Goal: Information Seeking & Learning: Learn about a topic

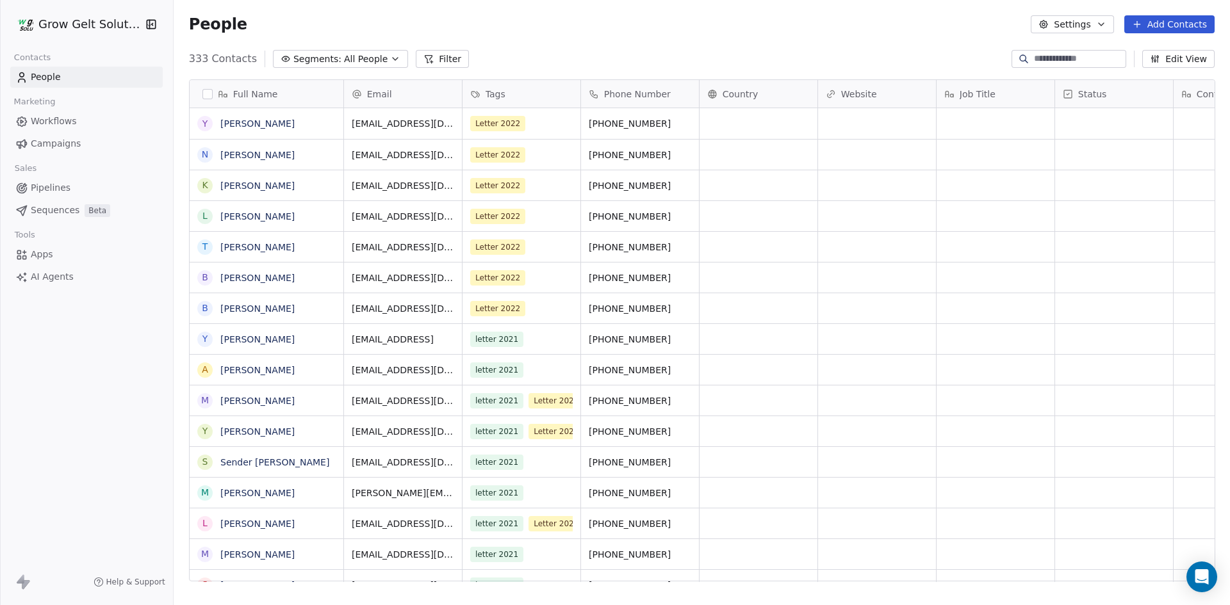
scroll to position [523, 1047]
click at [81, 138] on link "Campaigns" at bounding box center [86, 143] width 152 height 21
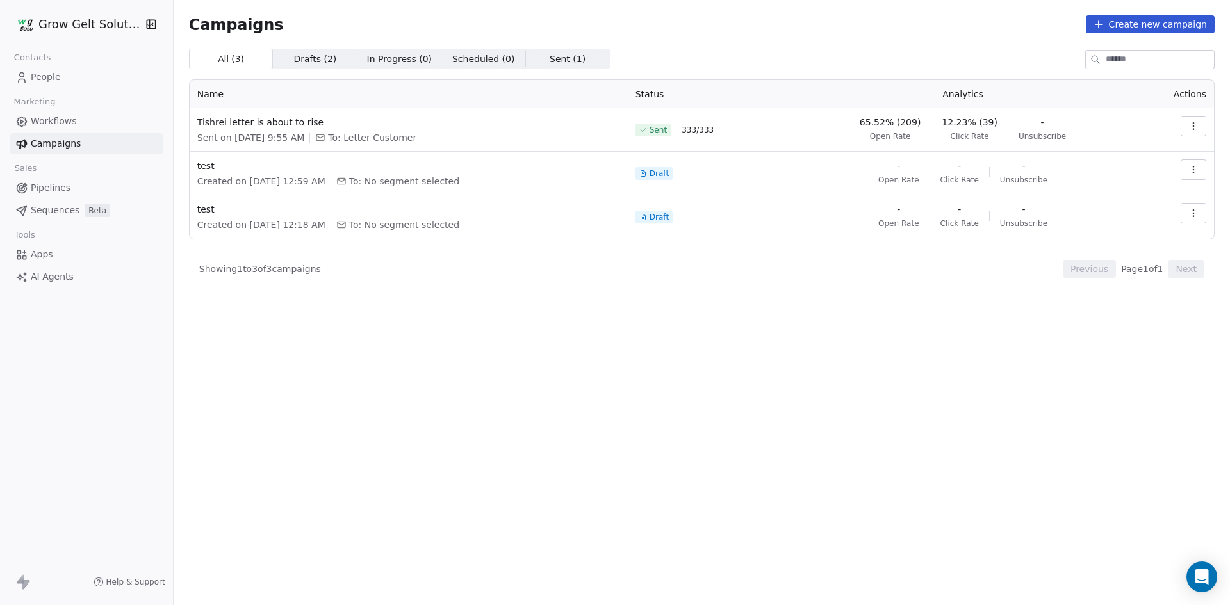
click at [1191, 120] on button "button" at bounding box center [1193, 126] width 26 height 20
click at [1118, 173] on span "View Analytics" at bounding box center [1128, 175] width 74 height 15
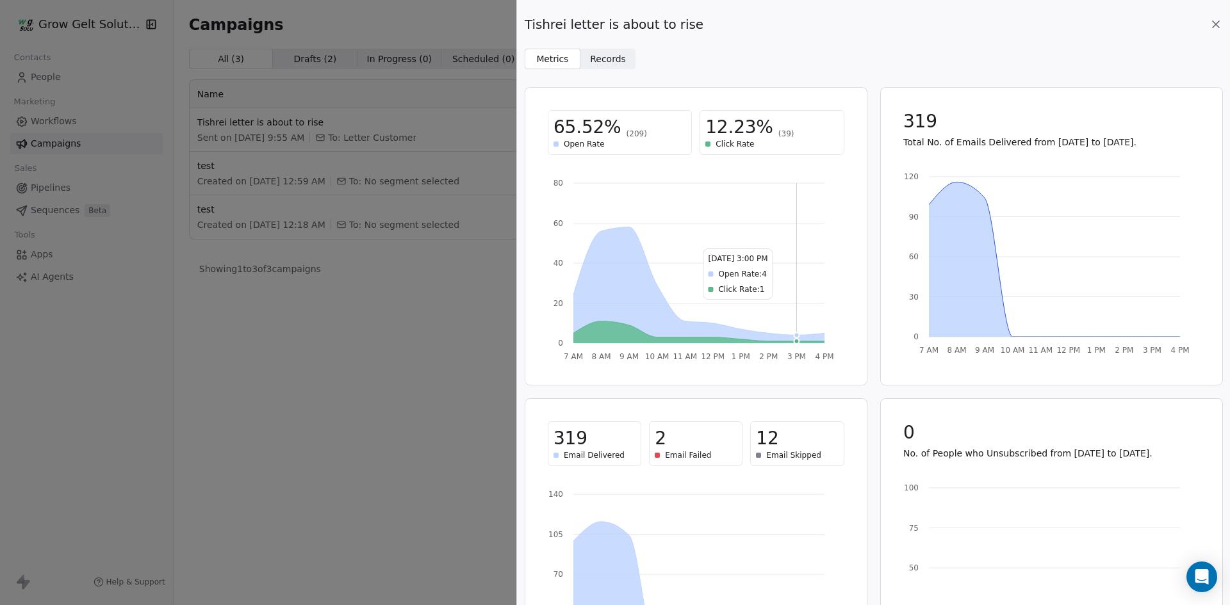
scroll to position [99, 0]
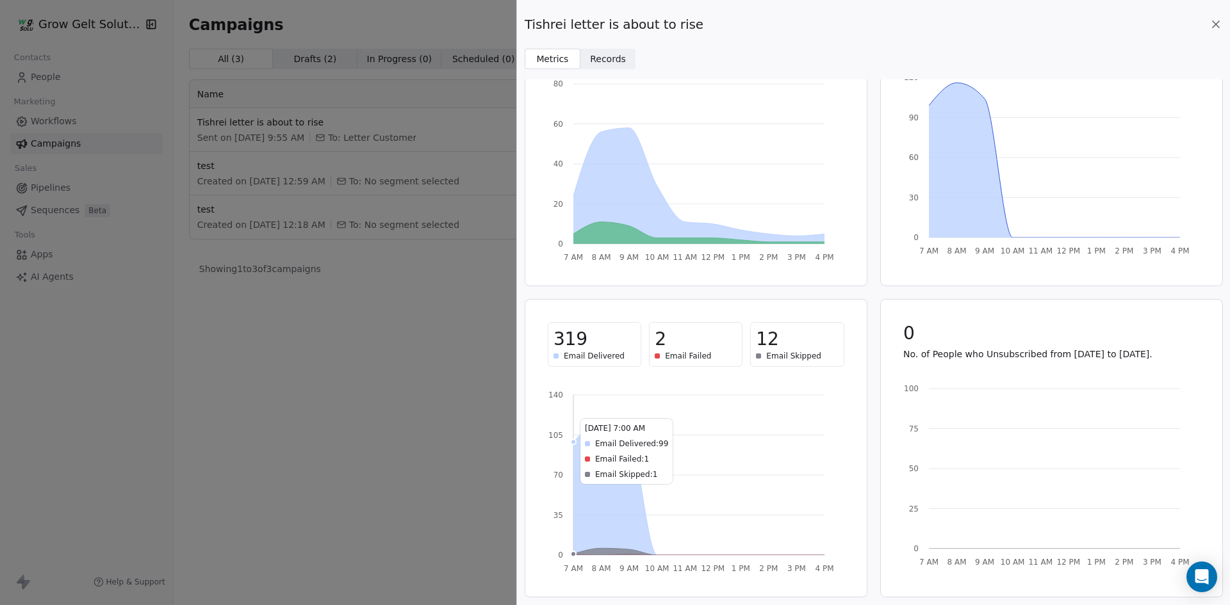
click at [681, 386] on icon "7 AM 8 AM 9 AM 10 AM 11 AM 12 PM 1 PM 2 PM 3 PM 4 PM 0 35 70 105 140" at bounding box center [692, 478] width 289 height 192
click at [685, 343] on div "2" at bounding box center [696, 339] width 82 height 23
click at [772, 346] on span "12" at bounding box center [767, 339] width 22 height 23
click at [784, 358] on span "Email Skipped" at bounding box center [793, 356] width 55 height 10
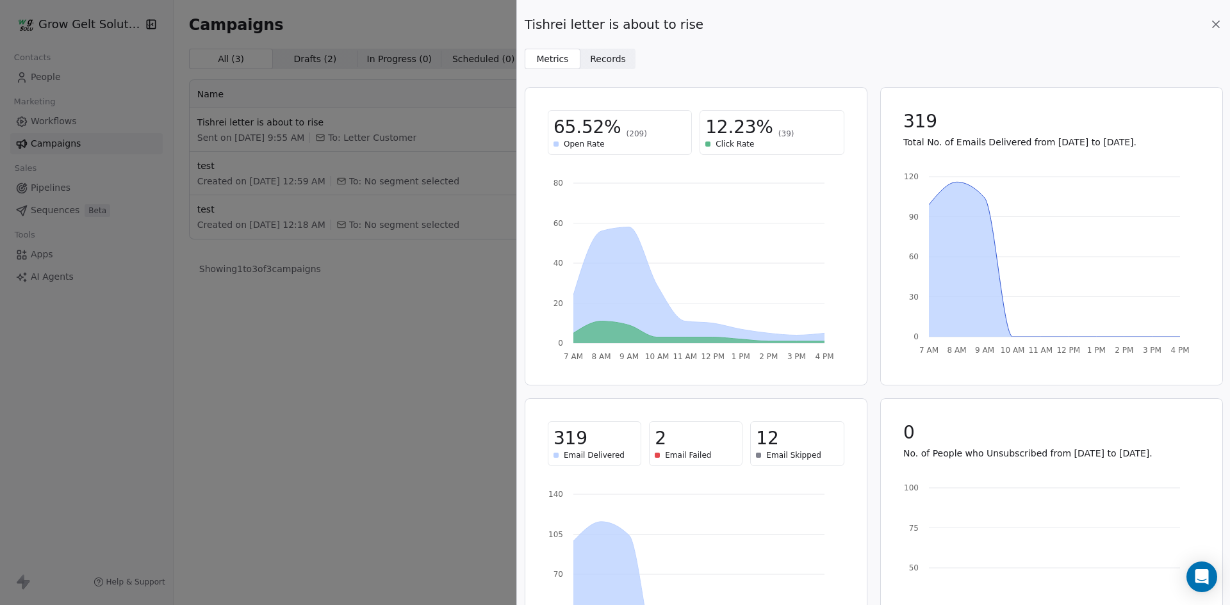
click at [609, 58] on span "Records" at bounding box center [608, 59] width 36 height 13
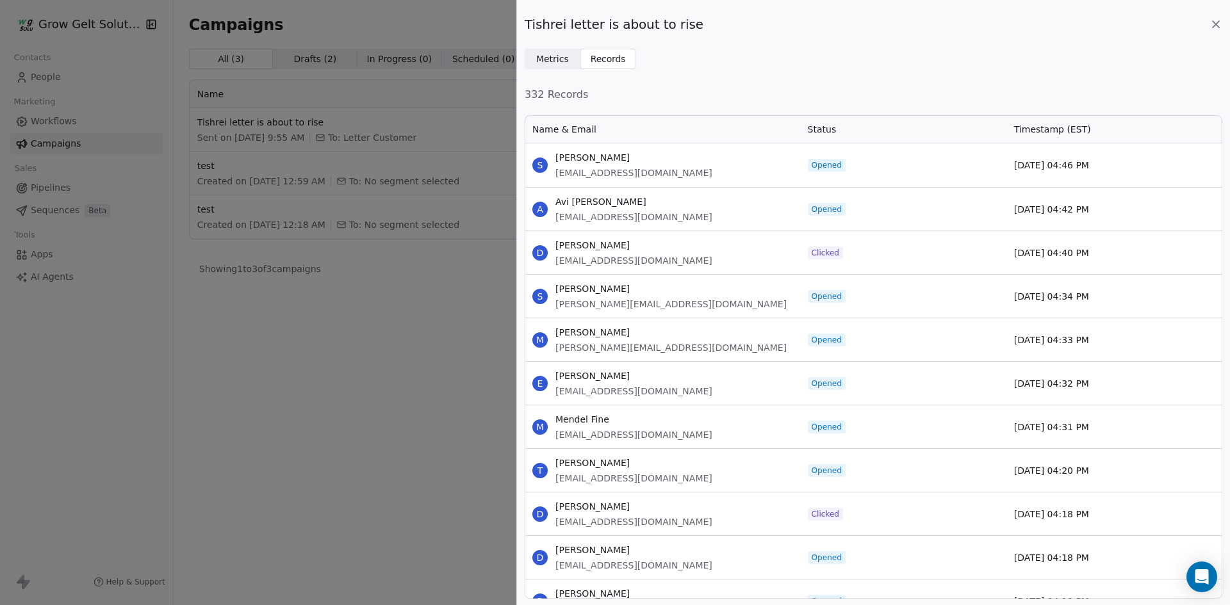
scroll to position [475, 688]
click at [823, 132] on span "Status" at bounding box center [822, 129] width 29 height 13
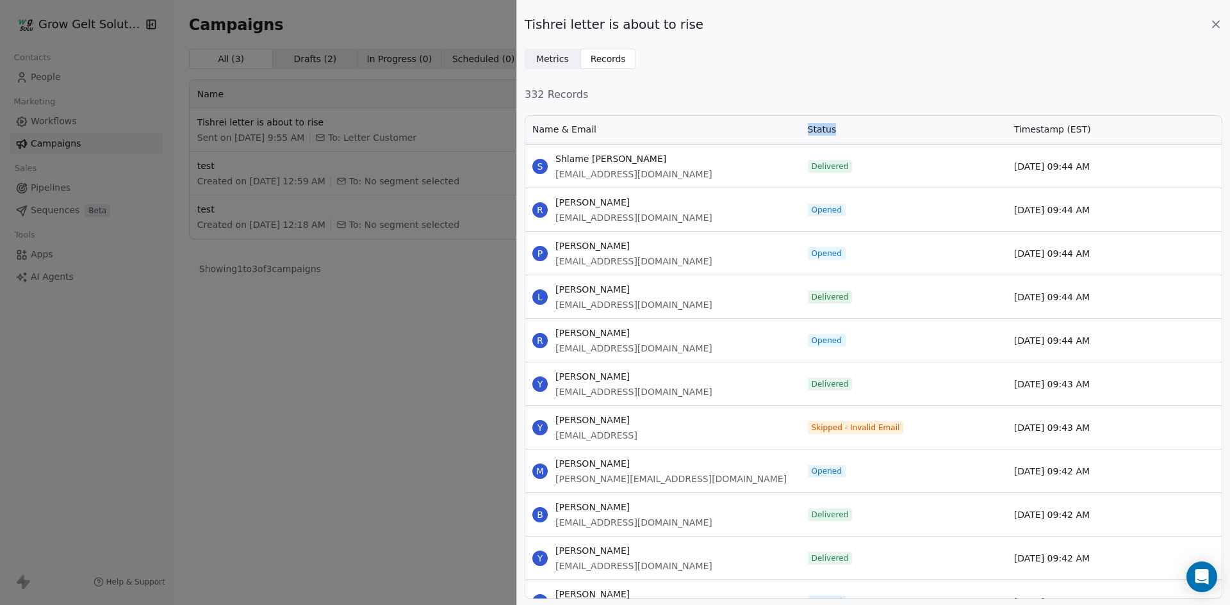
scroll to position [10559, 0]
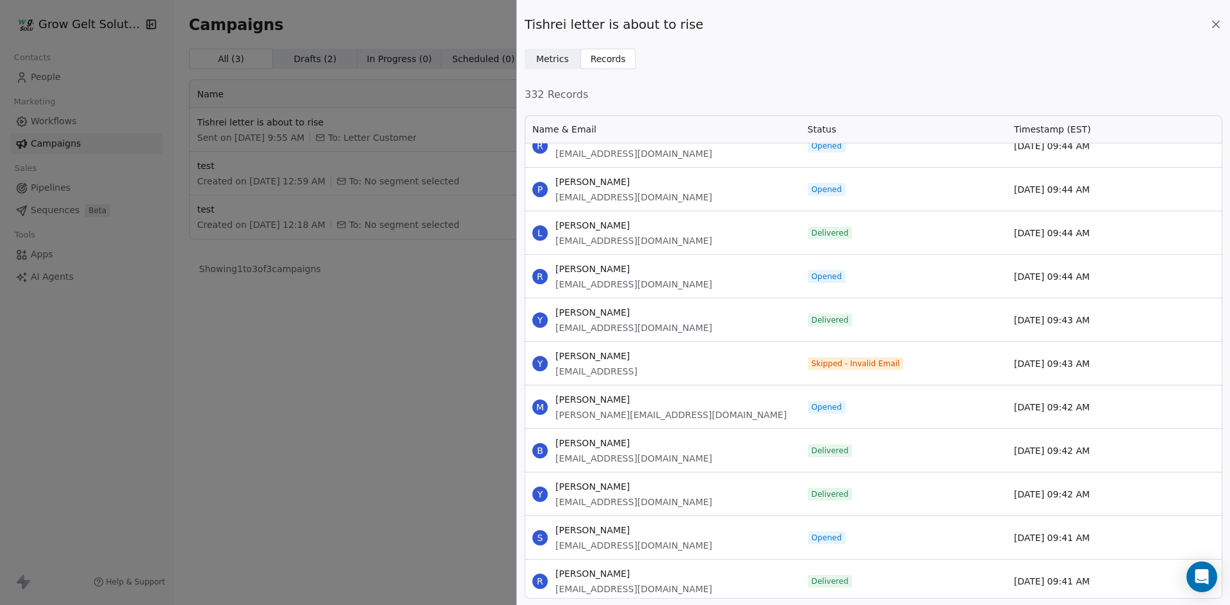
click at [637, 368] on span "[EMAIL_ADDRESS]" at bounding box center [596, 371] width 82 height 13
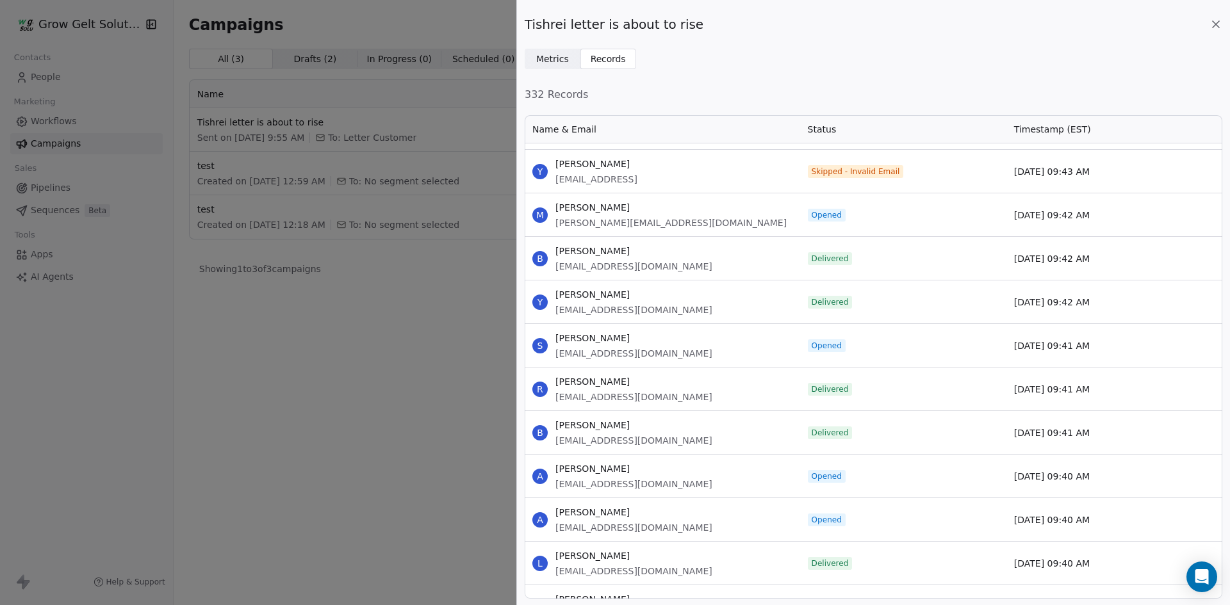
scroll to position [10367, 0]
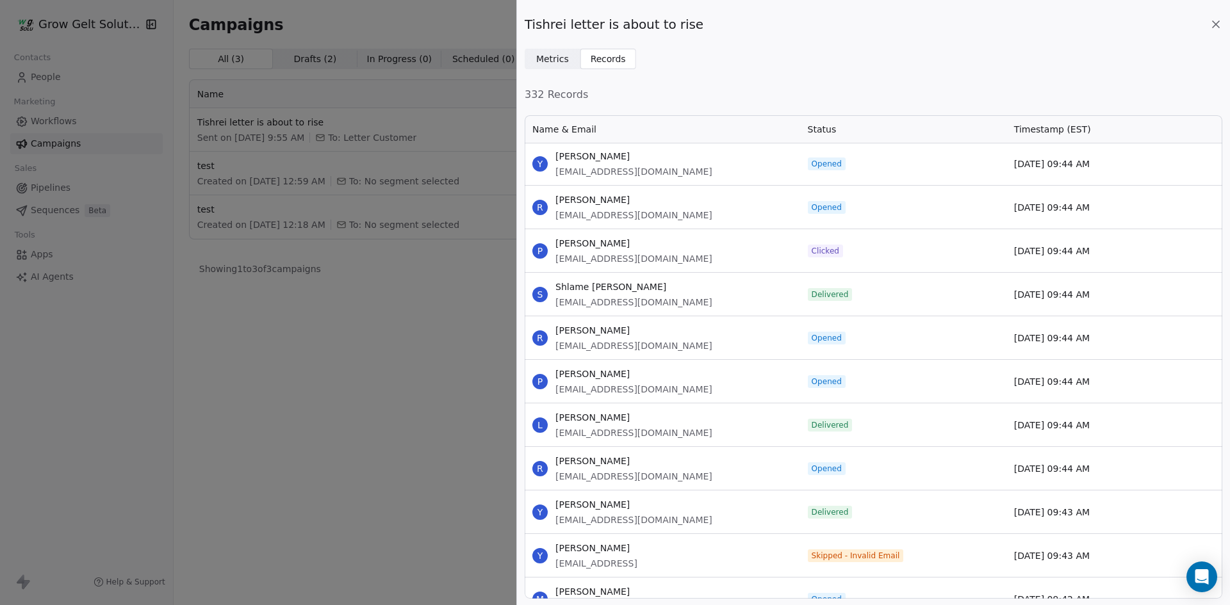
click at [427, 351] on div "Tishrei letter is about to rise Metrics Metrics Records Records 332 Records Nam…" at bounding box center [615, 302] width 1230 height 605
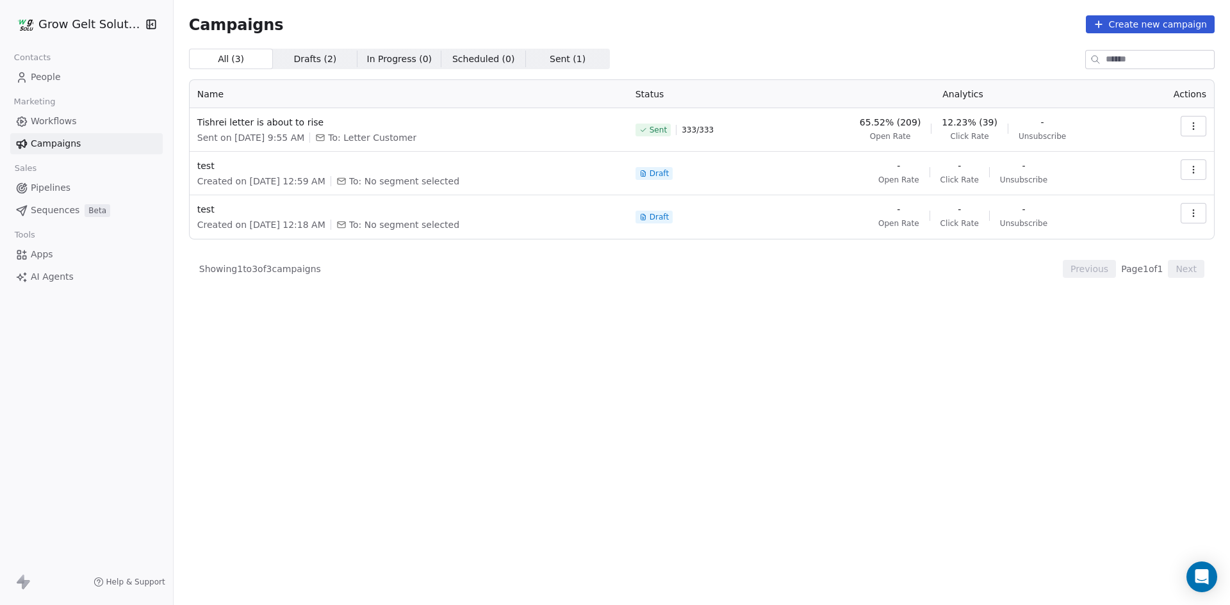
click at [902, 131] on span "Open Rate" at bounding box center [890, 136] width 41 height 10
click at [920, 125] on span "65.52% (209)" at bounding box center [890, 122] width 61 height 13
click at [972, 116] on span "12.23% (39)" at bounding box center [969, 122] width 56 height 13
click at [690, 123] on div "Sent 333 / 333" at bounding box center [707, 130] width 145 height 28
click at [550, 56] on span "Sent ( 1 )" at bounding box center [568, 59] width 36 height 13
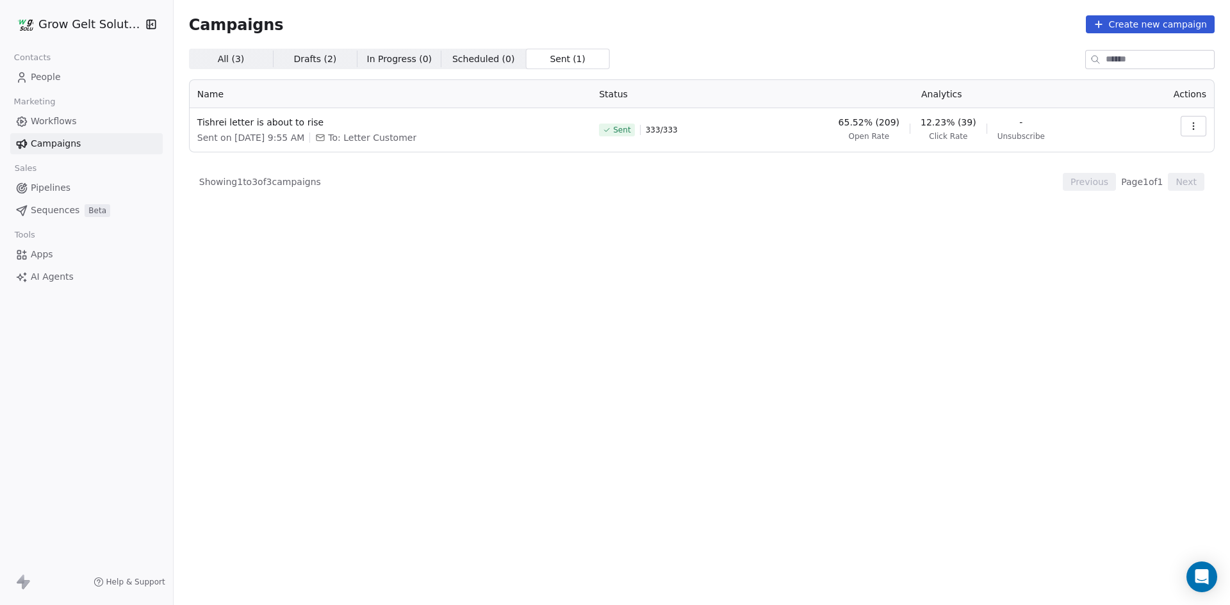
click at [1192, 120] on button "button" at bounding box center [1193, 126] width 26 height 20
click at [70, 79] on html "Grow Gelt Solutions Contacts People Marketing Workflows Campaigns Sales Pipelin…" at bounding box center [615, 302] width 1230 height 605
click at [70, 79] on link "People" at bounding box center [86, 77] width 152 height 21
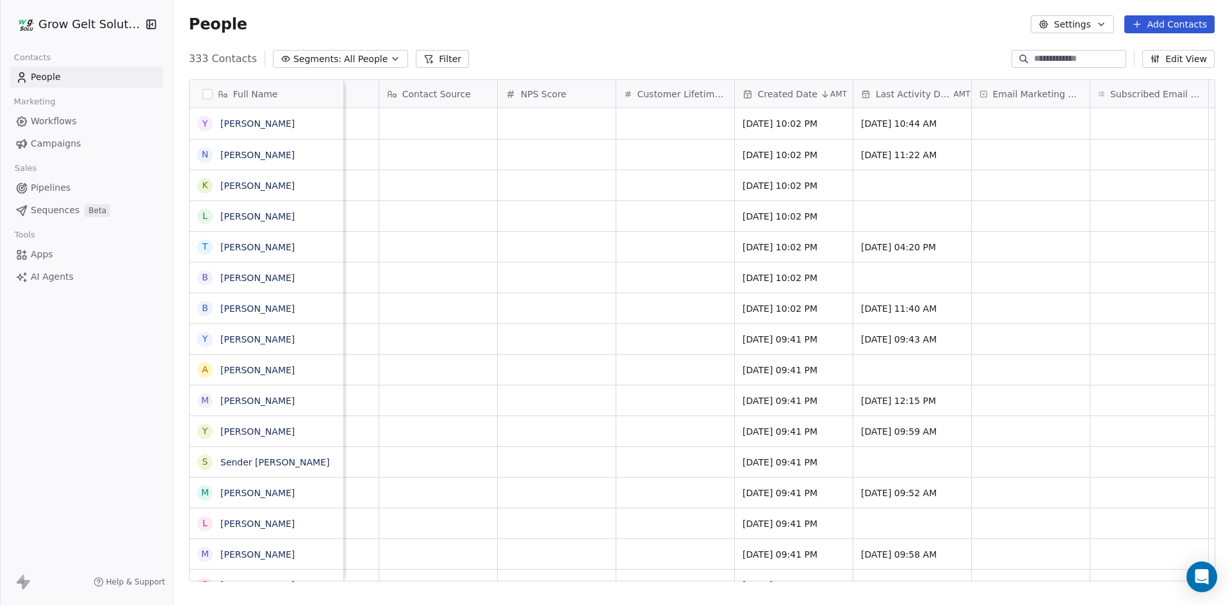
scroll to position [0, 819]
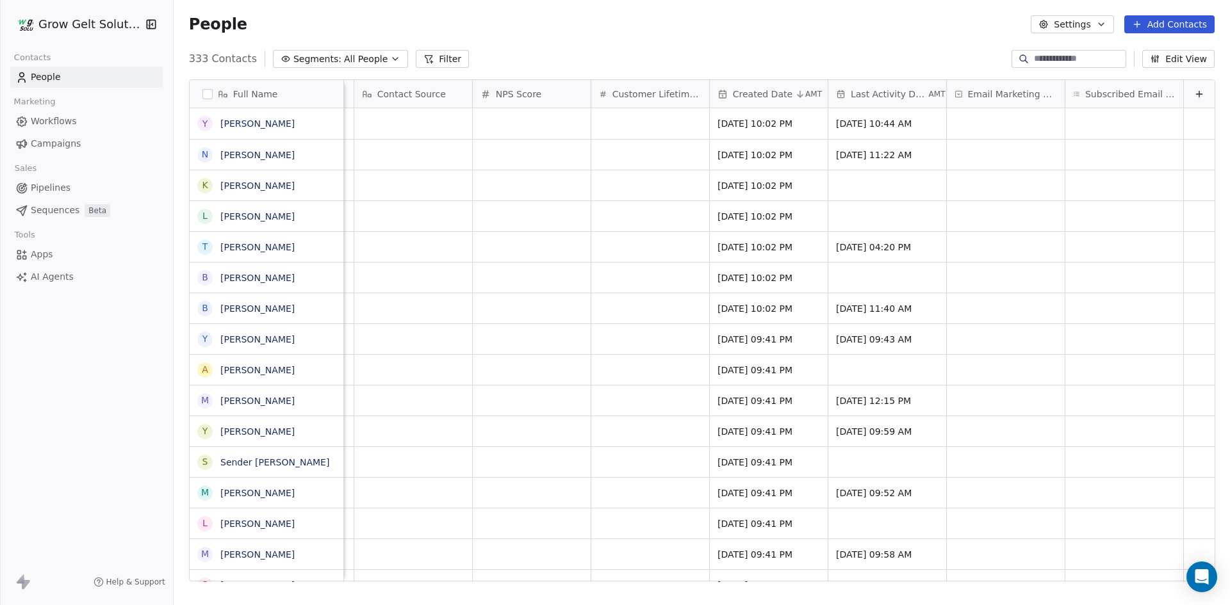
click at [922, 88] on span "Last Activity Date" at bounding box center [889, 94] width 76 height 13
click at [880, 126] on span "Sort Ascending" at bounding box center [885, 121] width 68 height 13
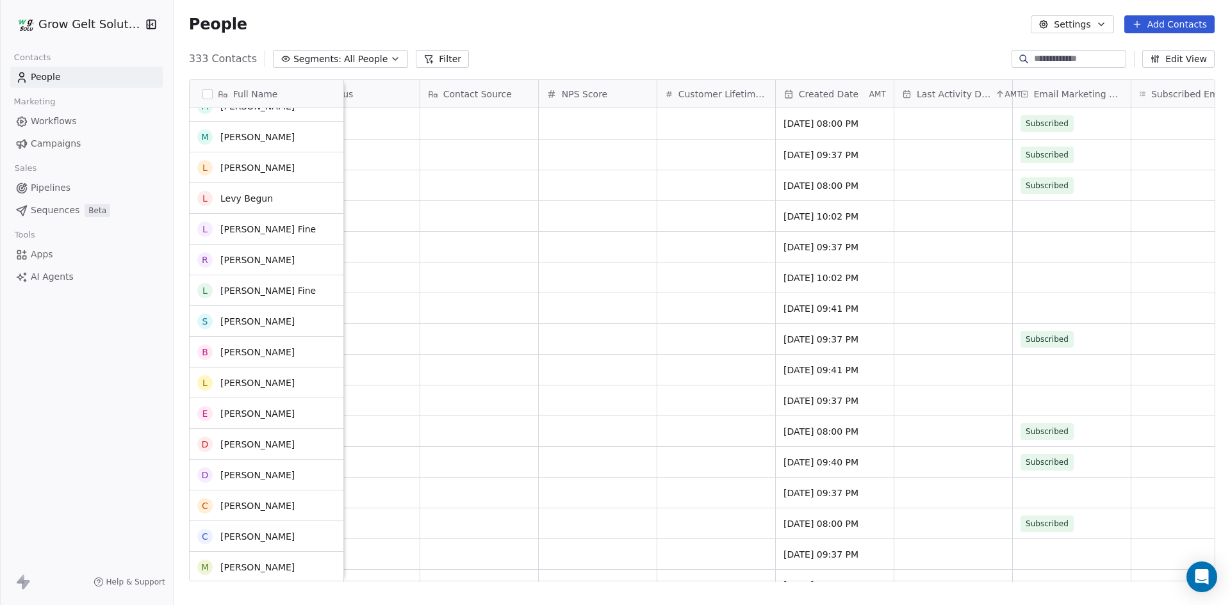
scroll to position [0, 0]
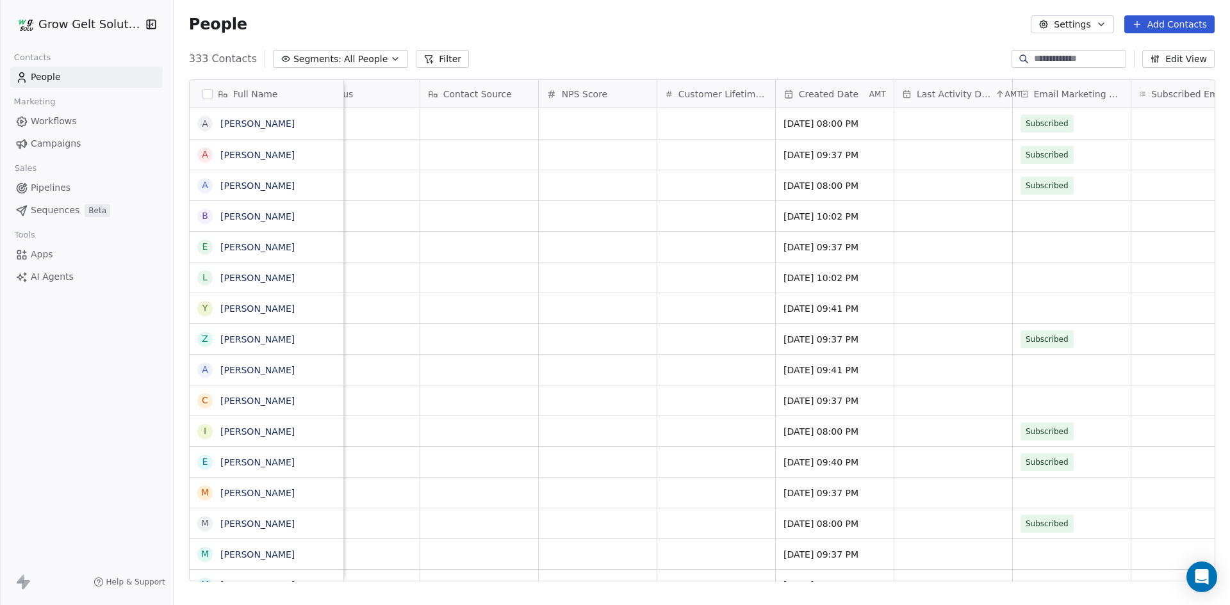
click at [1063, 92] on span "Email Marketing Consent" at bounding box center [1078, 94] width 89 height 13
click at [959, 131] on html "Grow Gelt Solutions Contacts People Marketing Workflows Campaigns Sales Pipelin…" at bounding box center [615, 302] width 1230 height 605
click at [948, 93] on span "Last Activity Date" at bounding box center [955, 94] width 76 height 13
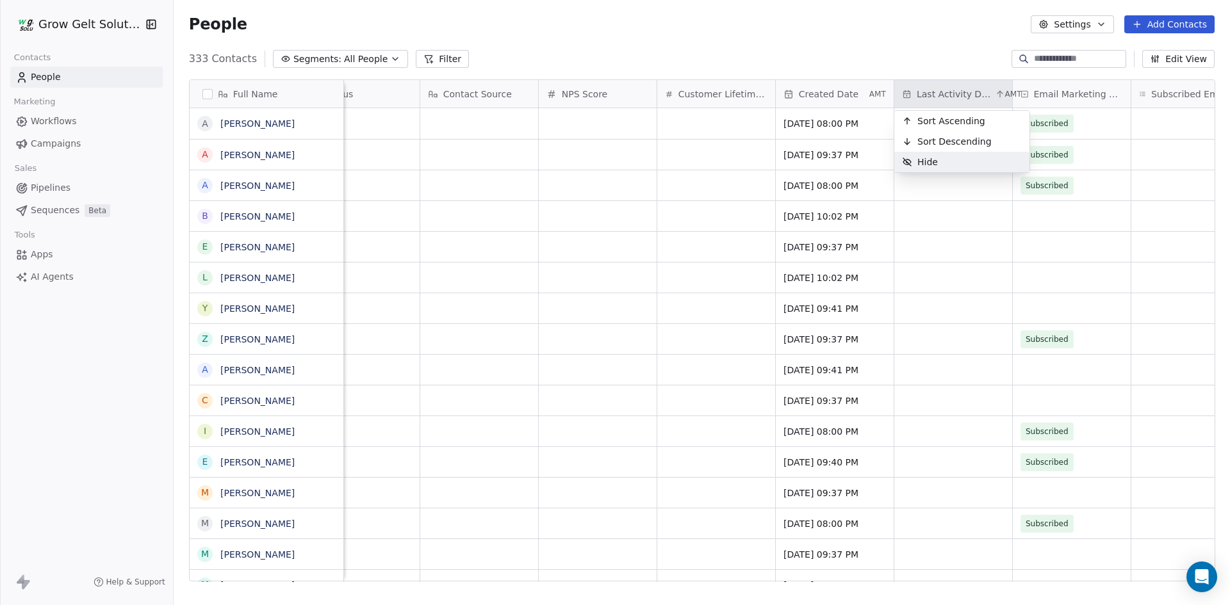
click at [958, 308] on html "Grow Gelt Solutions Contacts People Marketing Workflows Campaigns Sales Pipelin…" at bounding box center [615, 302] width 1230 height 605
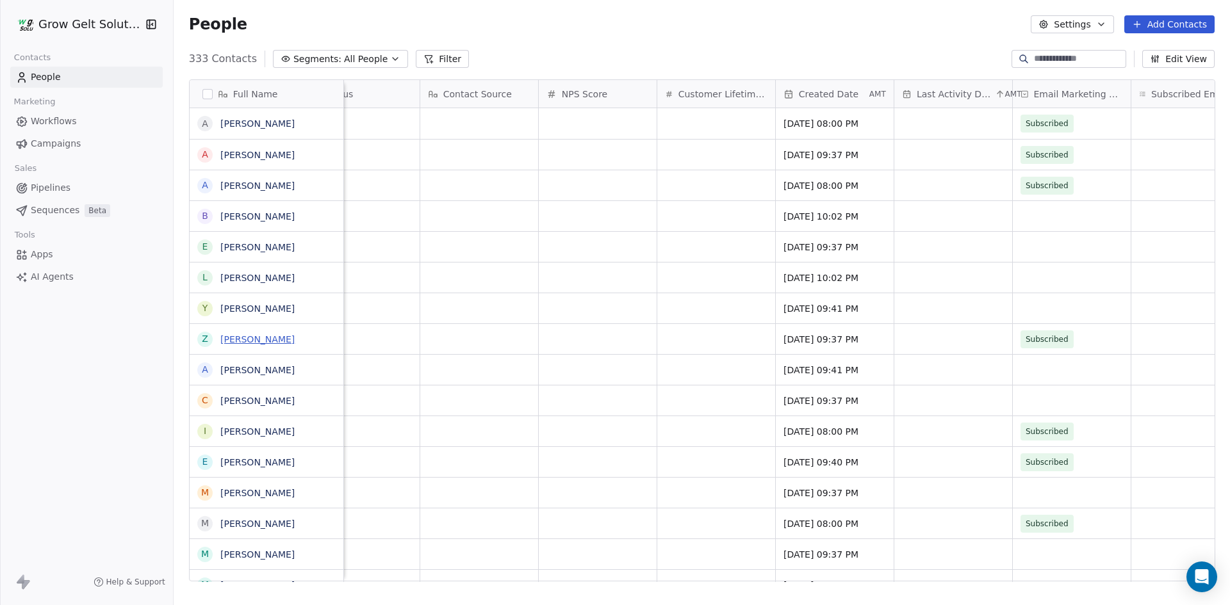
click at [250, 334] on link "[PERSON_NAME]" at bounding box center [257, 339] width 74 height 10
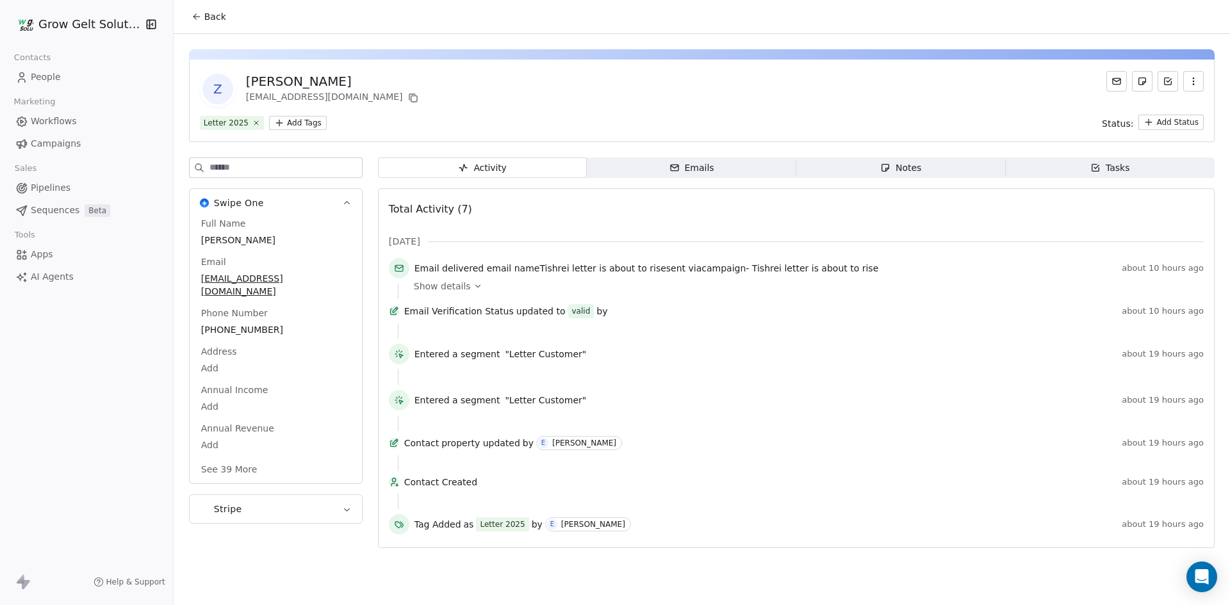
click at [690, 158] on span "Emails Emails" at bounding box center [691, 168] width 209 height 20
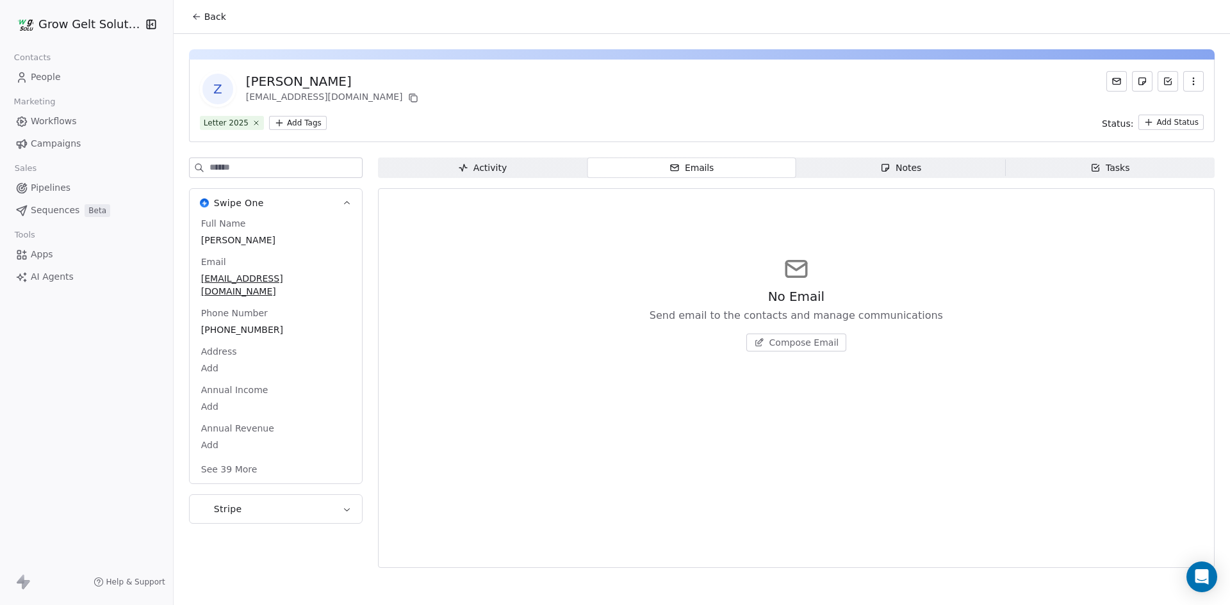
click at [906, 181] on div "Activity Activity Emails Emails Notes Notes Tasks Tasks No Email Send email to …" at bounding box center [796, 367] width 836 height 418
click at [912, 172] on div "Notes" at bounding box center [900, 167] width 41 height 13
click at [1114, 170] on div "Tasks" at bounding box center [1110, 167] width 40 height 13
click at [944, 173] on span "Notes Notes" at bounding box center [900, 168] width 209 height 20
drag, startPoint x: 709, startPoint y: 175, endPoint x: 626, endPoint y: 175, distance: 82.6
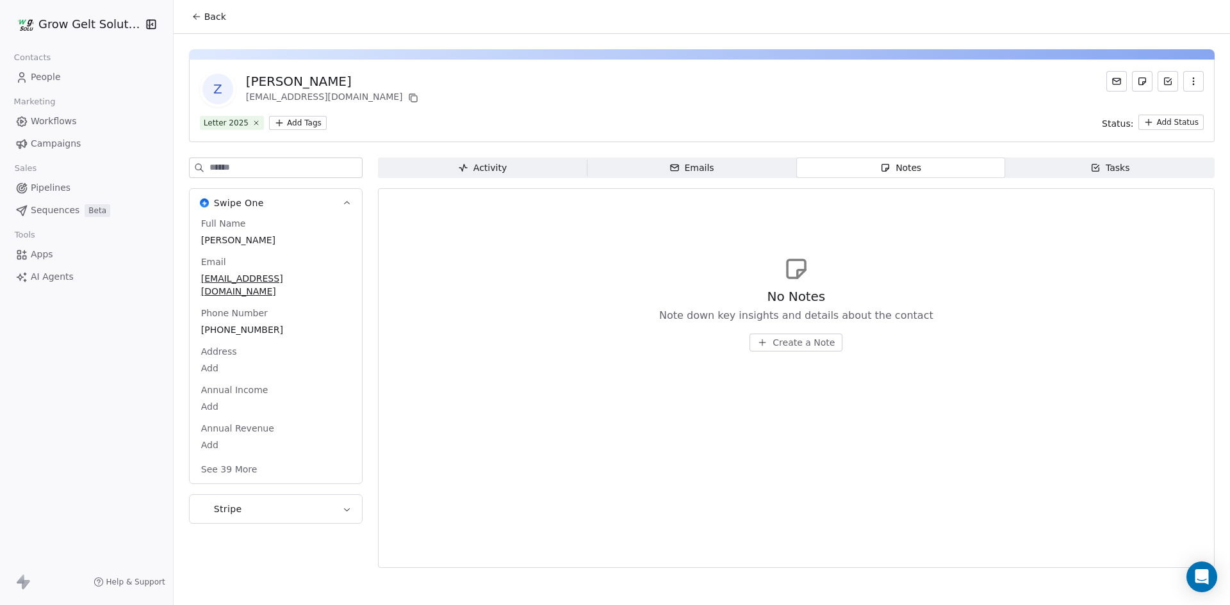
click at [708, 175] on span "Emails Emails" at bounding box center [691, 168] width 209 height 20
drag, startPoint x: 483, startPoint y: 184, endPoint x: 458, endPoint y: 183, distance: 25.0
click at [482, 184] on div "Activity Activity Emails Emails Notes Notes Tasks Tasks No Email Send email to …" at bounding box center [796, 382] width 836 height 448
click at [54, 18] on html "Grow Gelt Solutions Contacts People Marketing Workflows Campaigns Sales Pipelin…" at bounding box center [615, 302] width 1230 height 605
click at [300, 40] on html "Grow Gelt Solutions Contacts People Marketing Workflows Campaigns Sales Pipelin…" at bounding box center [615, 302] width 1230 height 605
